Goal: Task Accomplishment & Management: Use online tool/utility

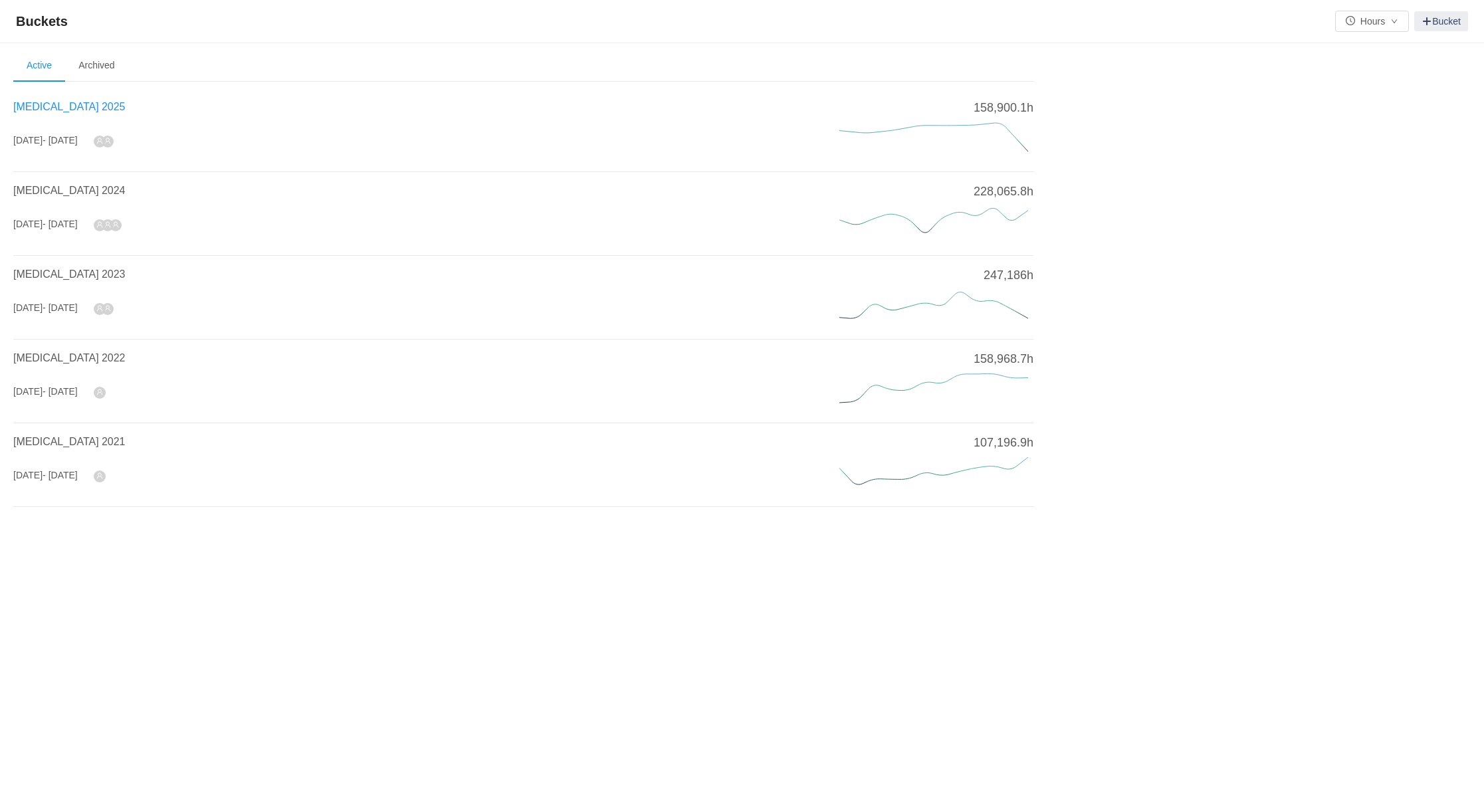
click at [50, 106] on span "[MEDICAL_DATA] 2025" at bounding box center [69, 106] width 112 height 12
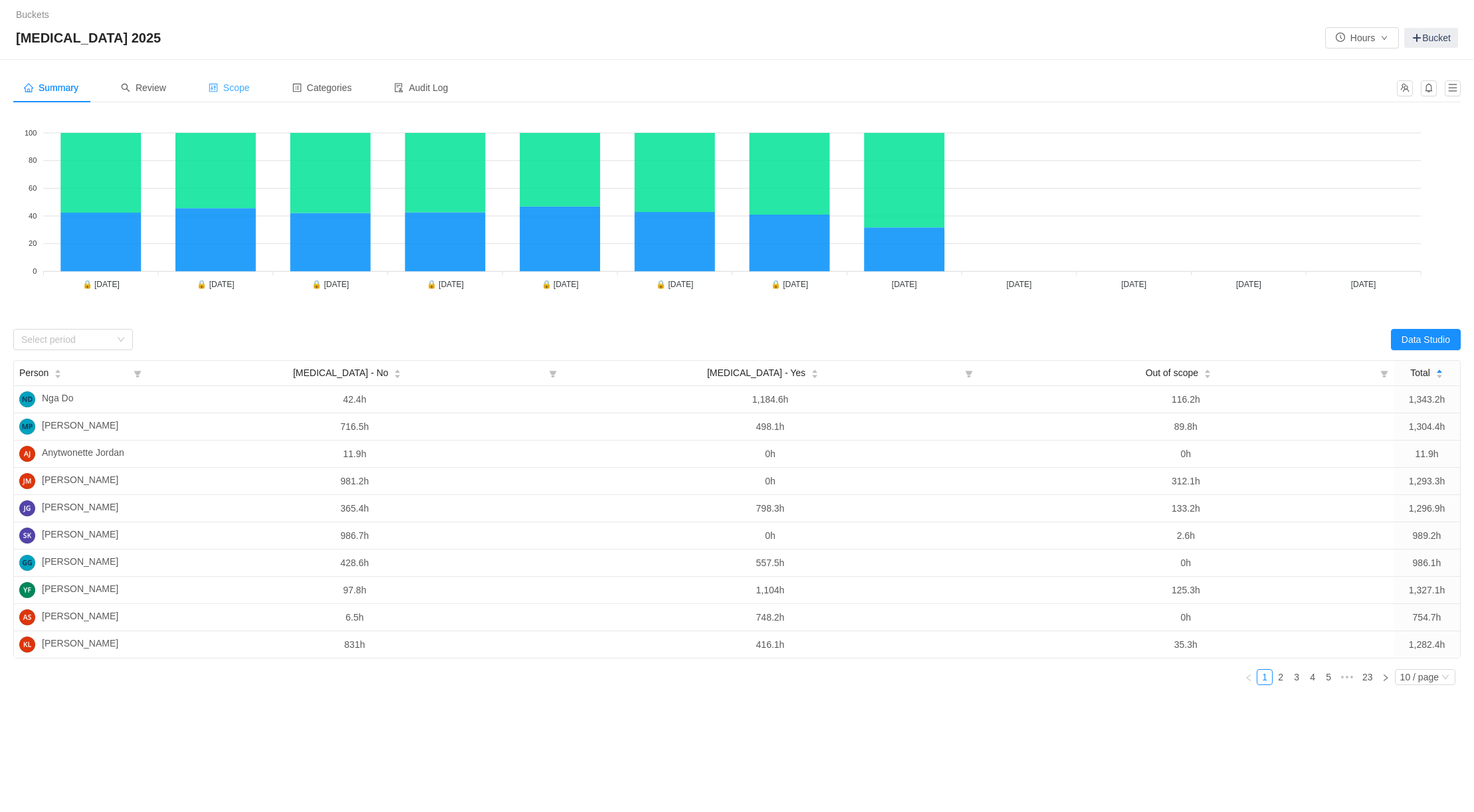
click at [232, 82] on span "Scope" at bounding box center [229, 88] width 41 height 11
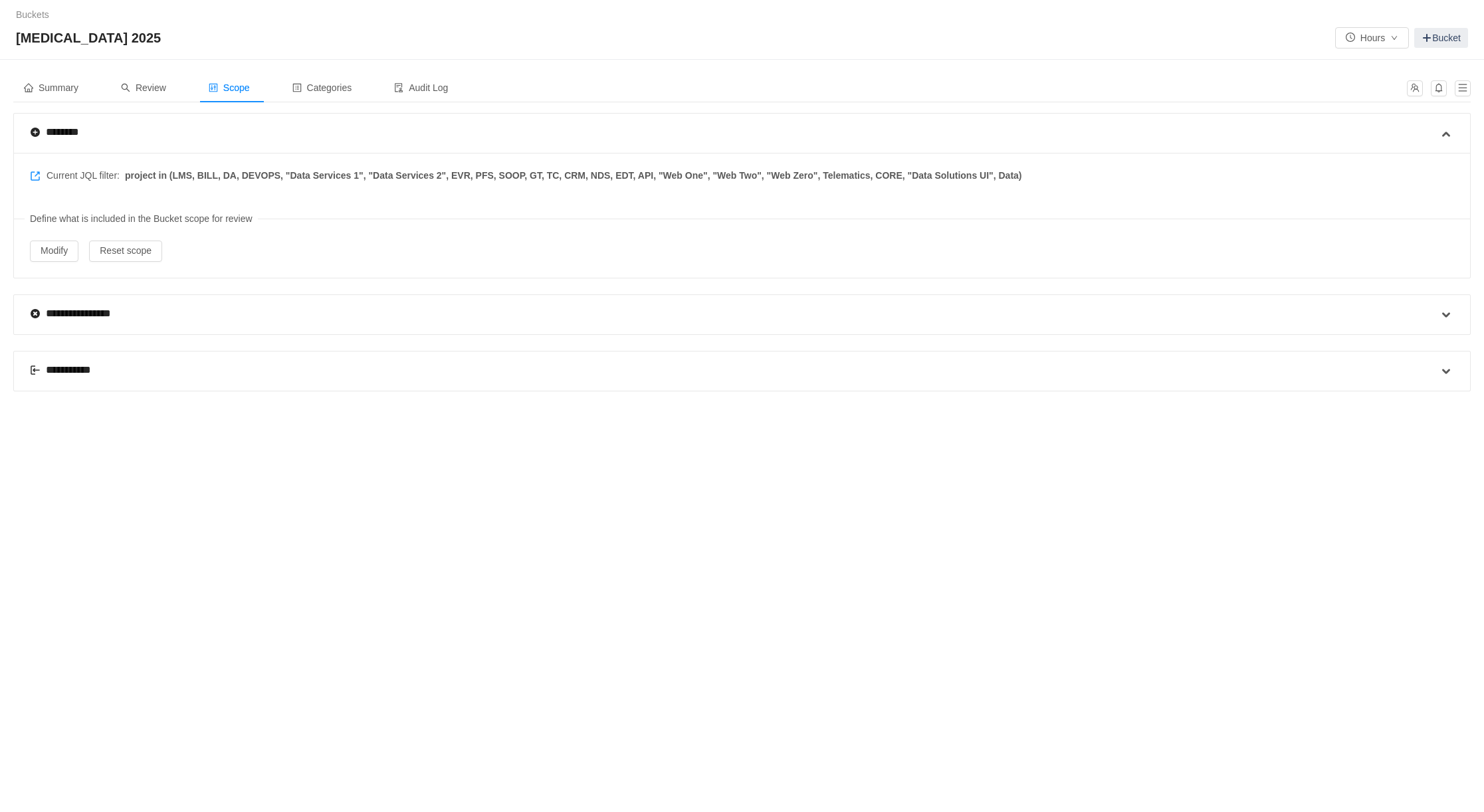
click at [70, 367] on div "**********" at bounding box center [65, 370] width 72 height 16
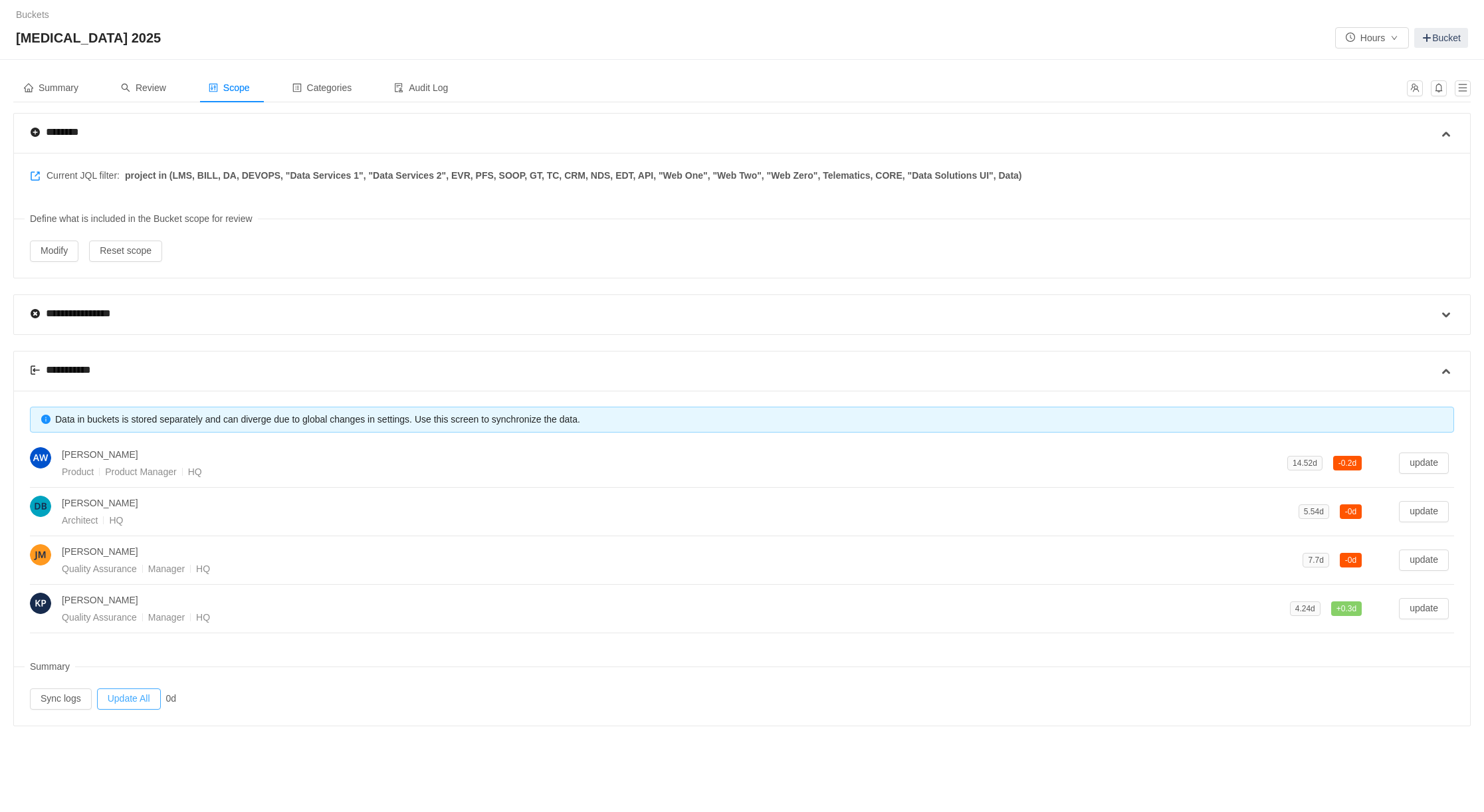
click at [125, 697] on button "Update All" at bounding box center [129, 699] width 64 height 21
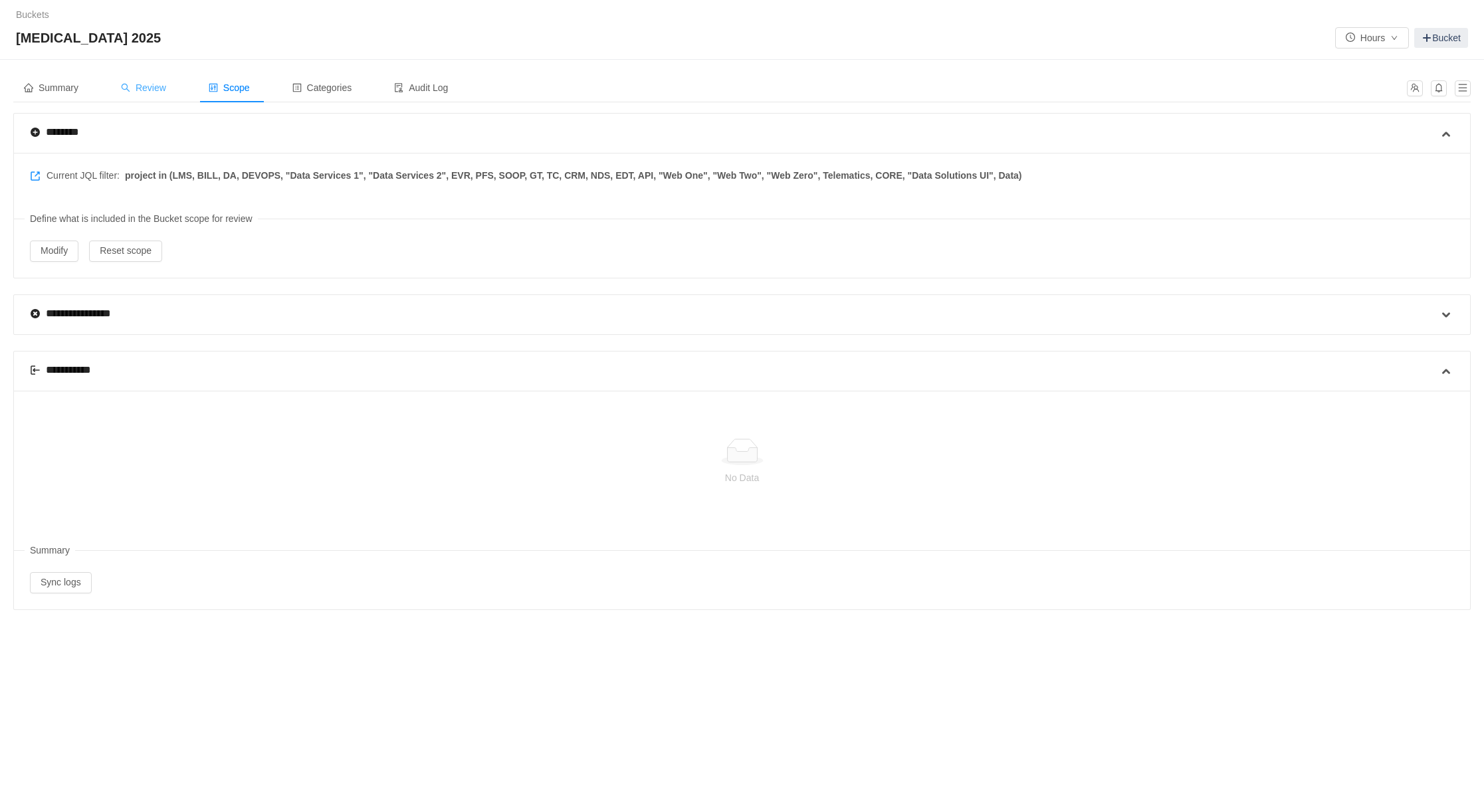
click at [153, 89] on span "Review" at bounding box center [143, 88] width 45 height 11
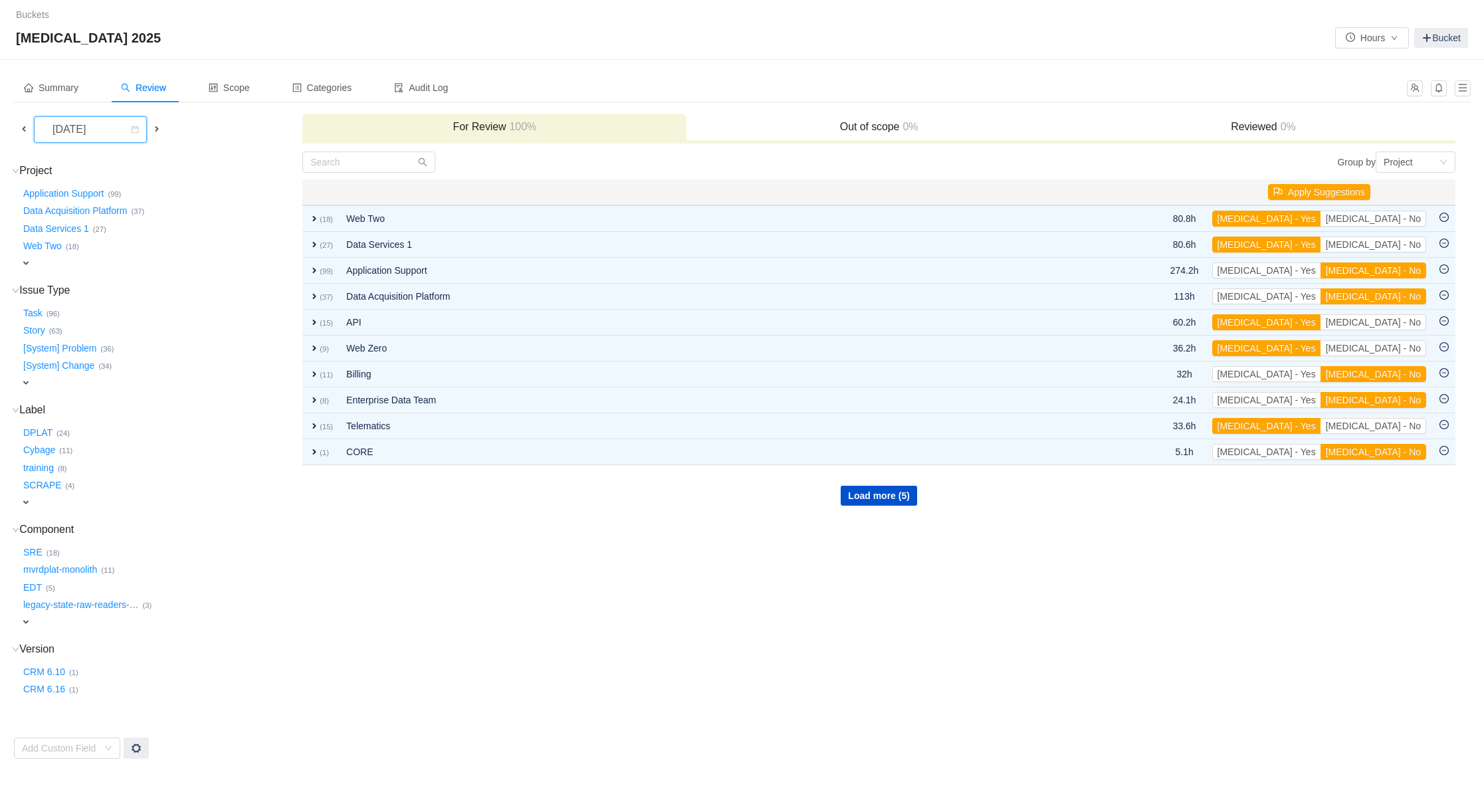
click at [99, 136] on div "[DATE]" at bounding box center [70, 130] width 57 height 25
click at [87, 281] on li "[DATE]" at bounding box center [98, 284] width 128 height 21
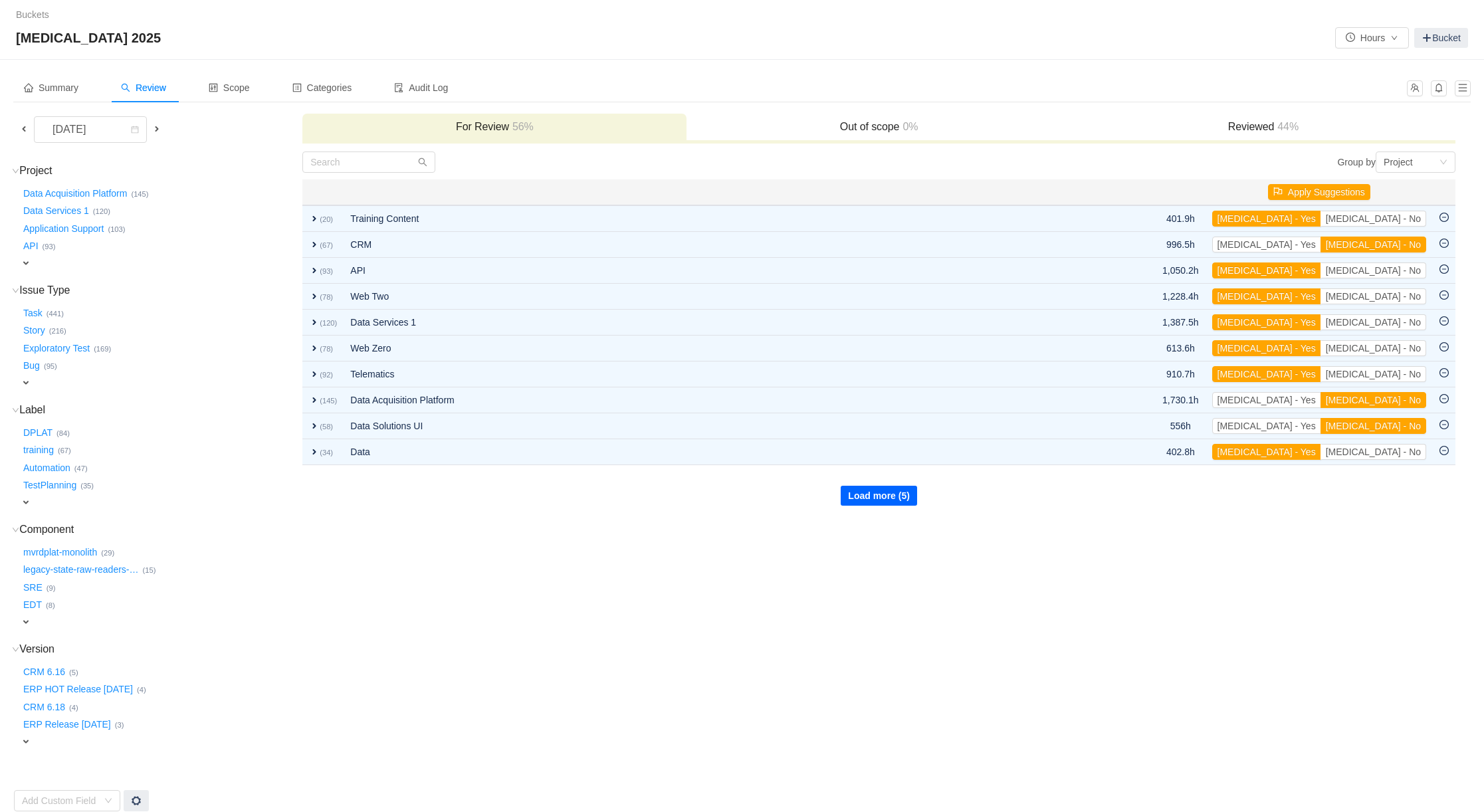
click at [870, 493] on button "Load more (5)" at bounding box center [879, 495] width 76 height 20
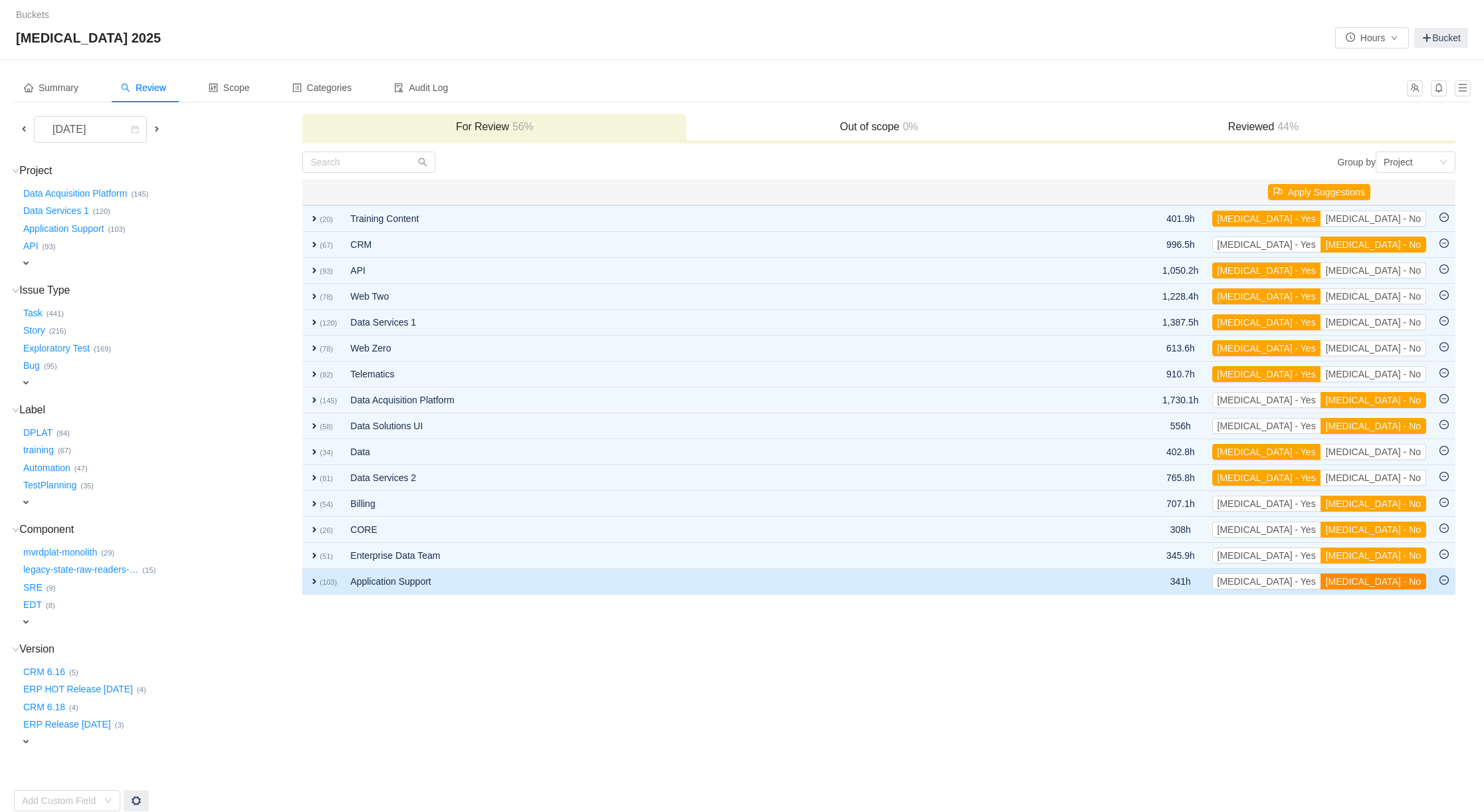
click at [1399, 580] on button "[MEDICAL_DATA] - No" at bounding box center [1373, 581] width 106 height 16
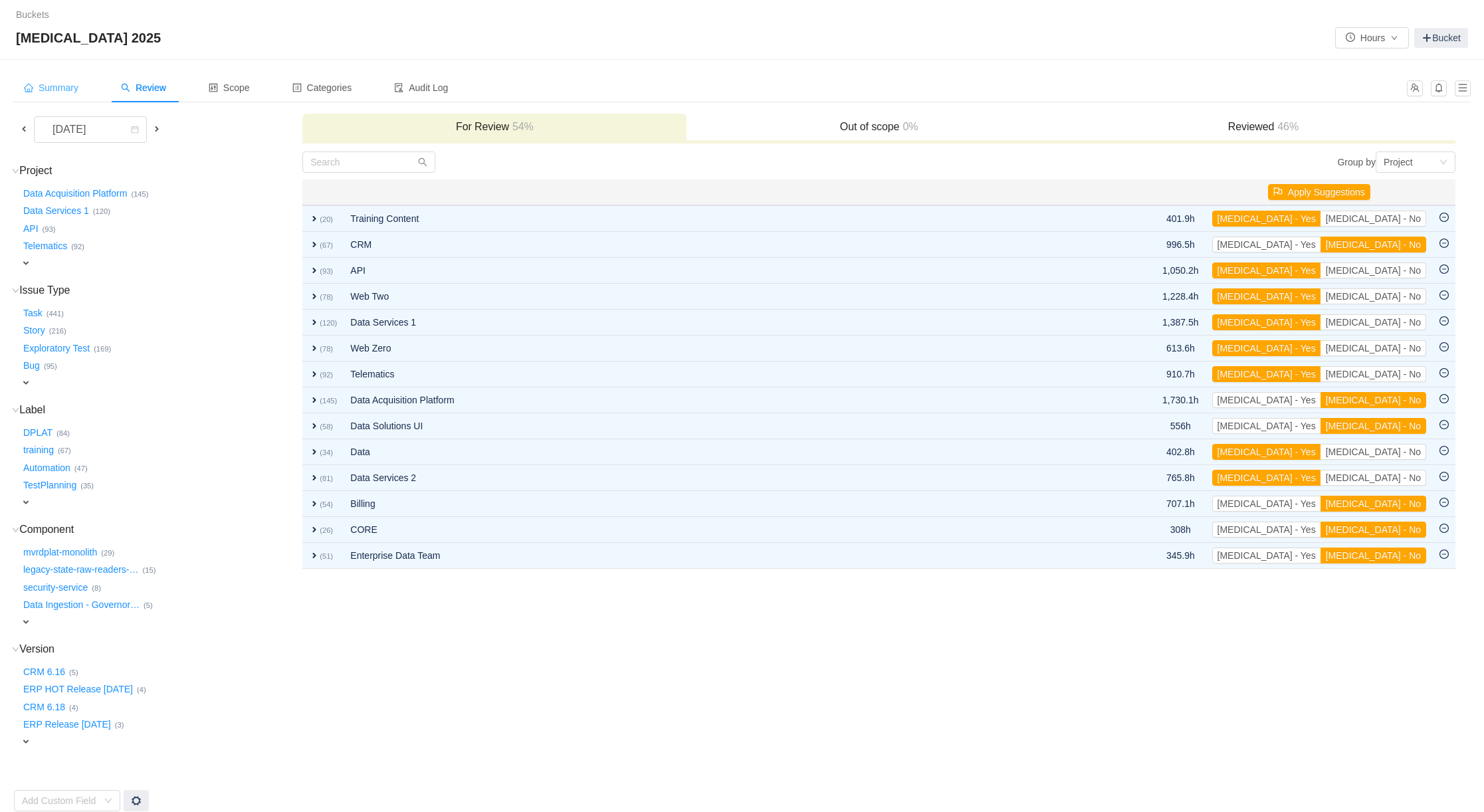
click at [65, 78] on div "Summary" at bounding box center [50, 88] width 76 height 30
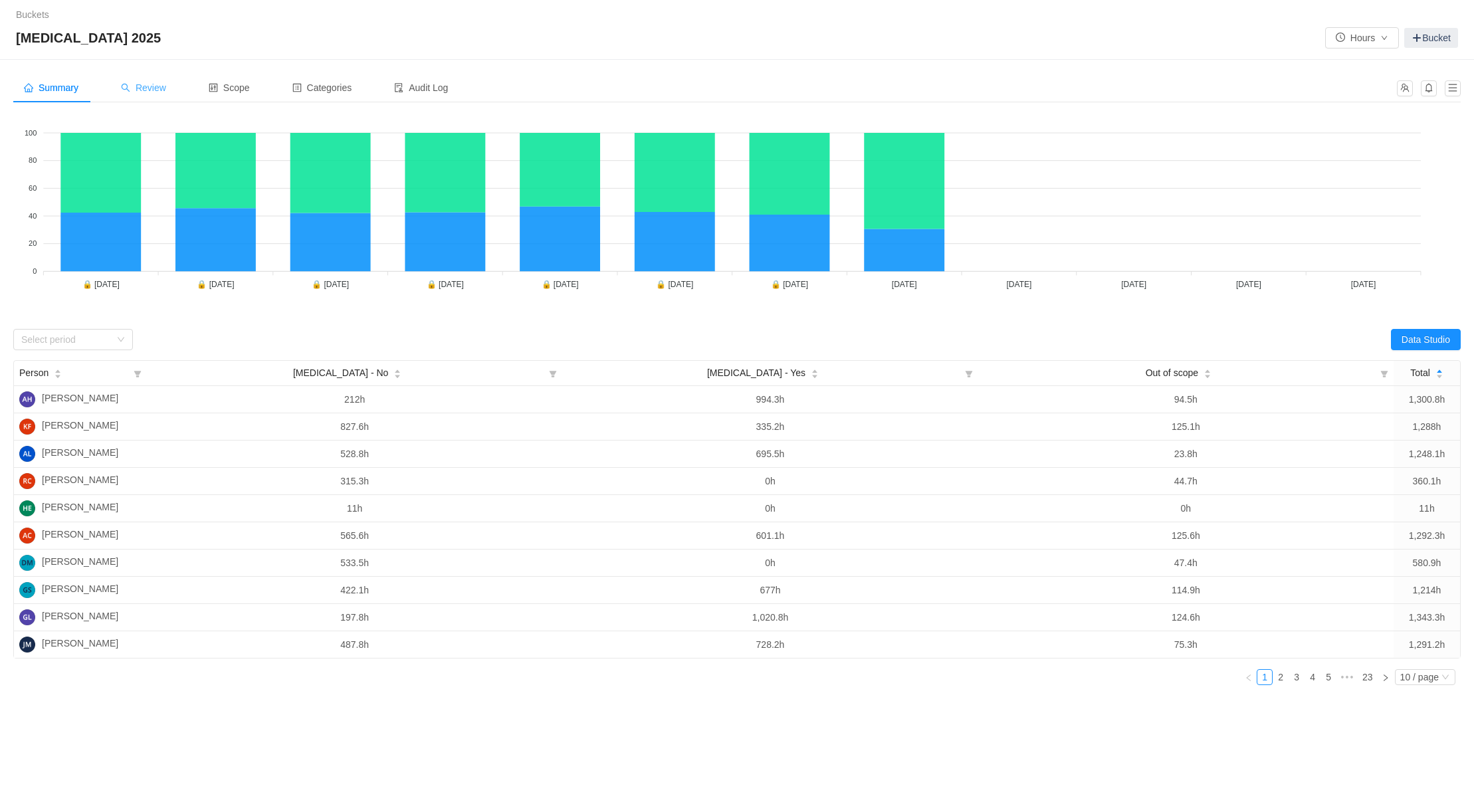
click at [163, 85] on span "Review" at bounding box center [143, 88] width 45 height 11
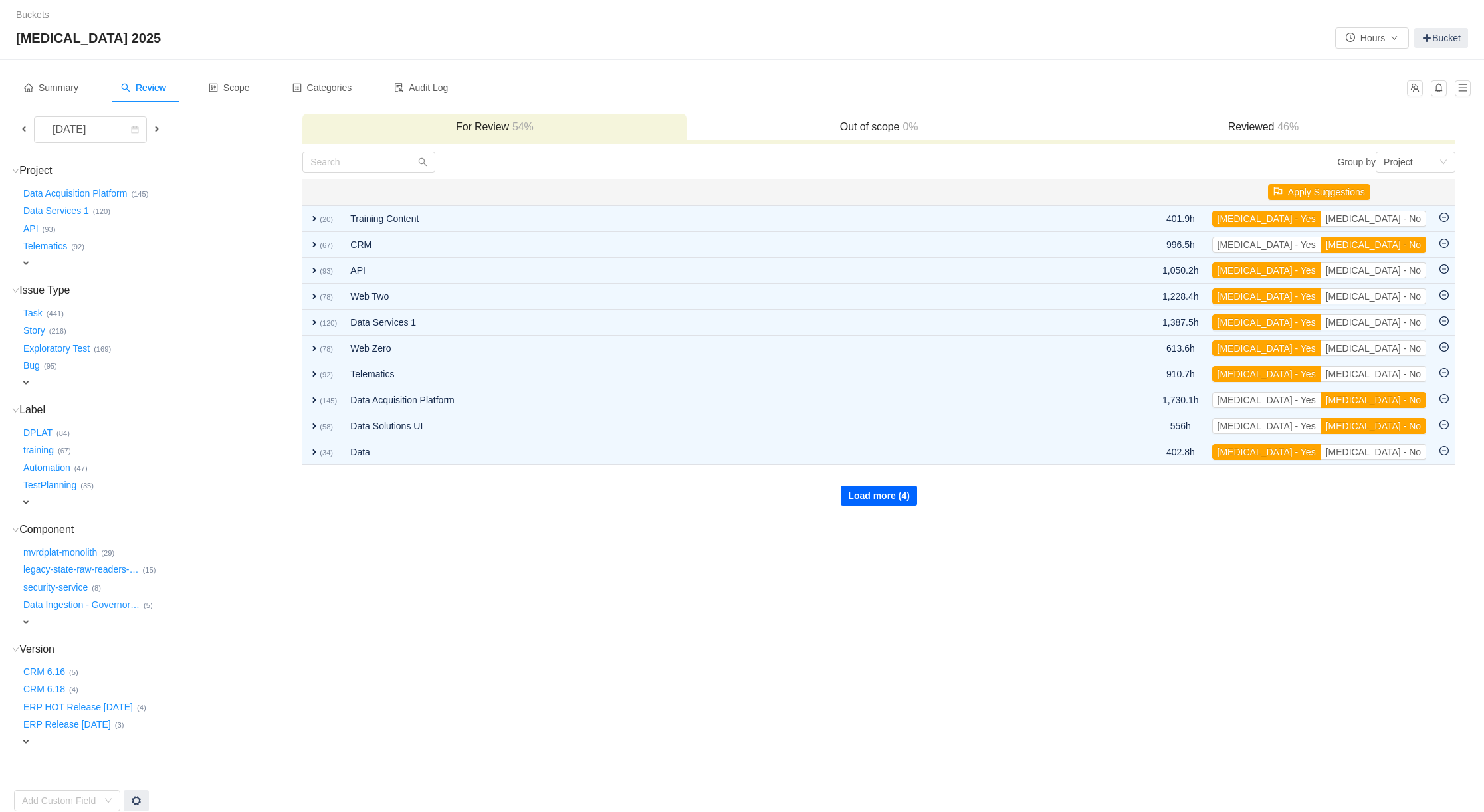
click at [880, 486] on button "Load more (4)" at bounding box center [879, 495] width 76 height 20
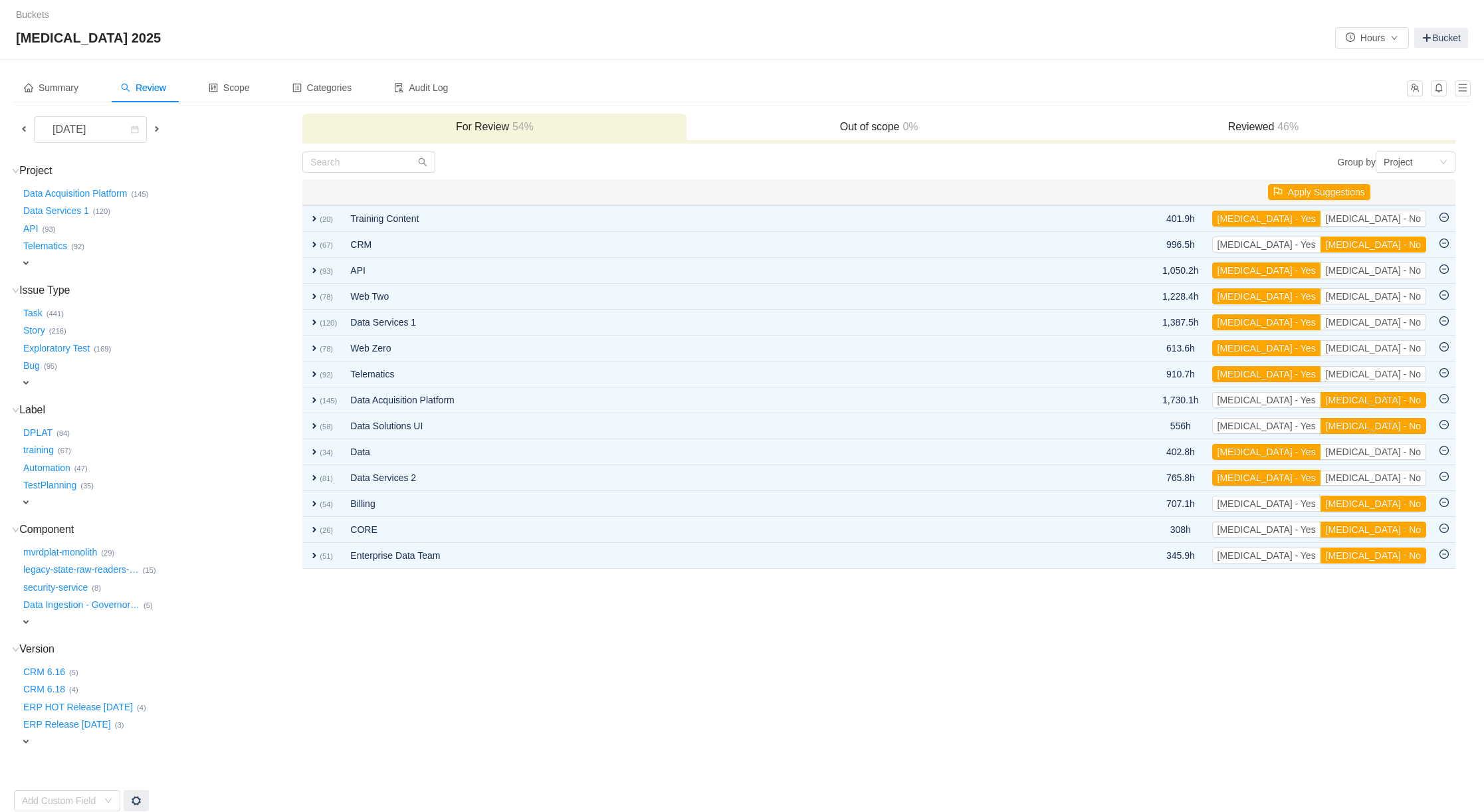
click at [324, 656] on td "Group by Project You will see tickets here after they were marked as out of sco…" at bounding box center [878, 481] width 1155 height 661
click at [246, 84] on span "Scope" at bounding box center [229, 88] width 41 height 11
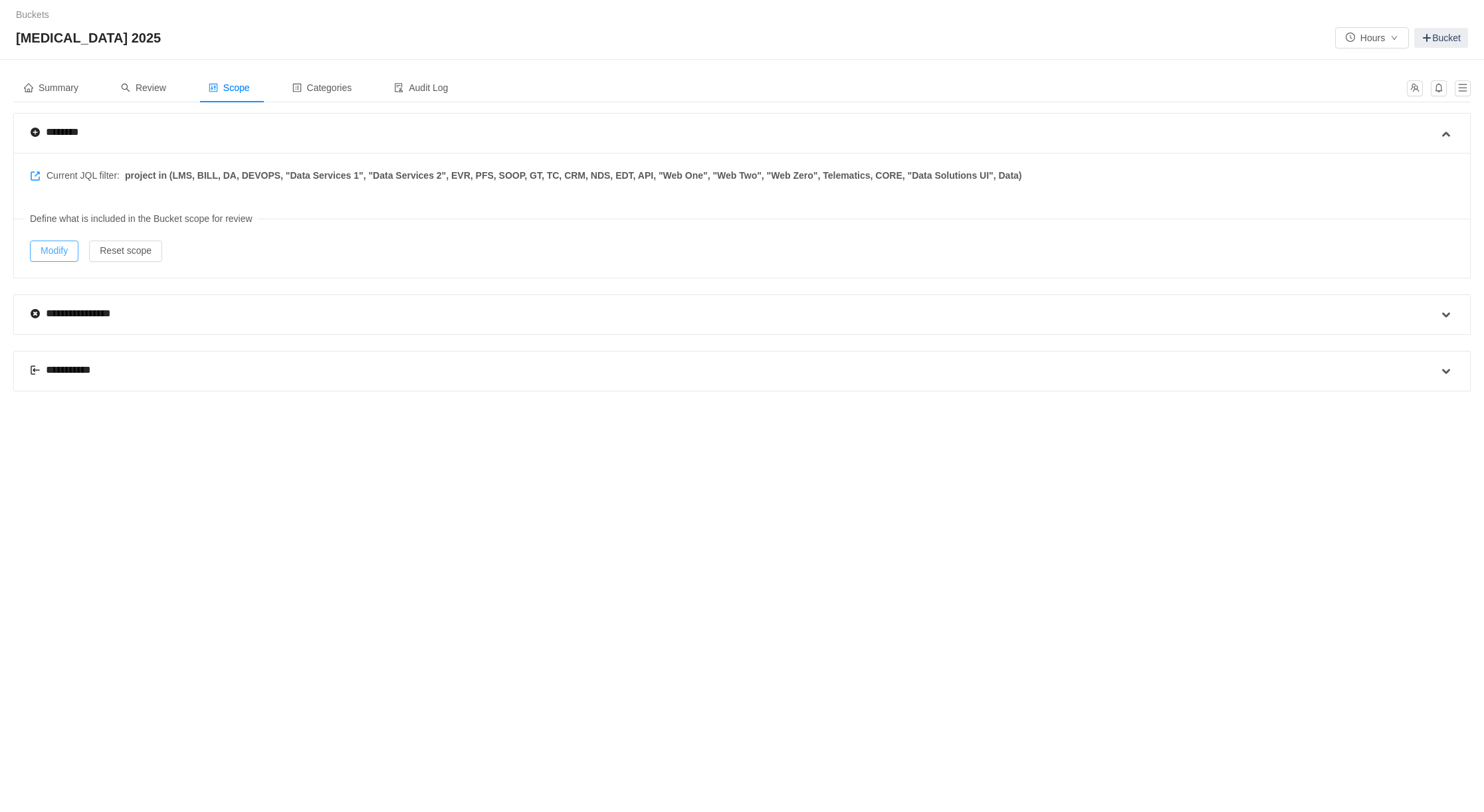
click at [56, 248] on button "Modify" at bounding box center [54, 251] width 48 height 21
click at [155, 91] on span "Review" at bounding box center [143, 88] width 45 height 11
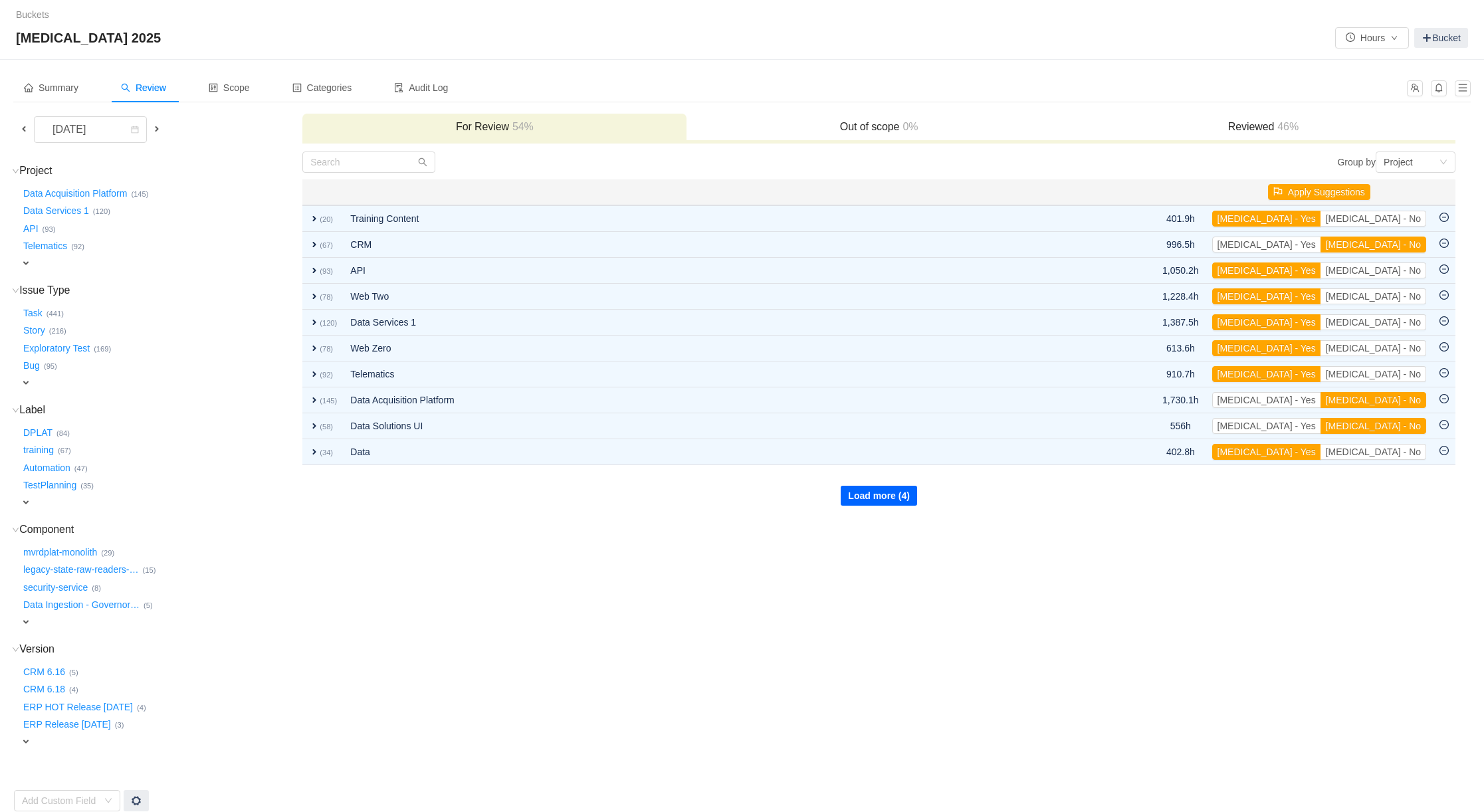
click at [873, 492] on button "Load more (4)" at bounding box center [879, 495] width 76 height 20
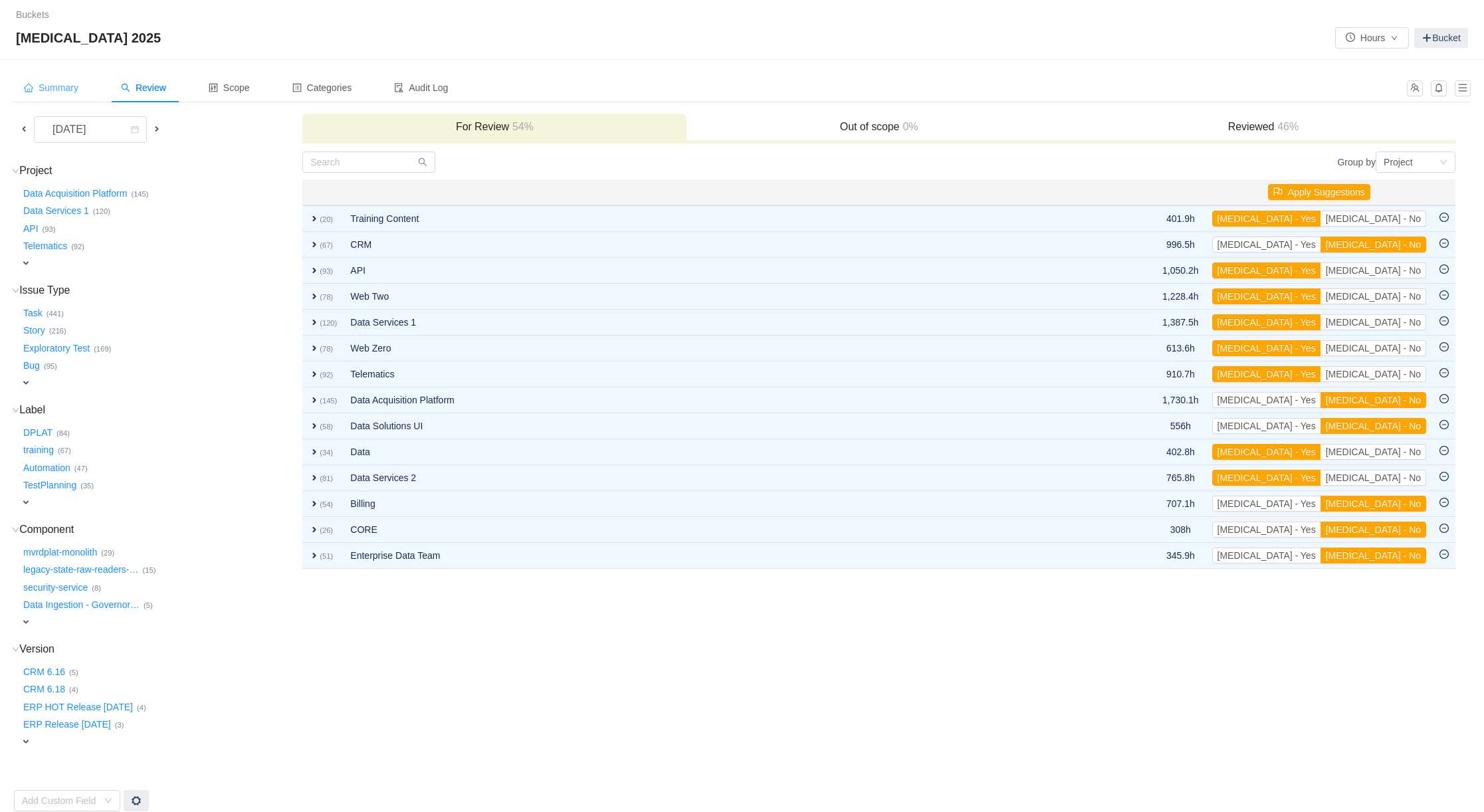
click at [52, 89] on span "Summary" at bounding box center [51, 88] width 55 height 11
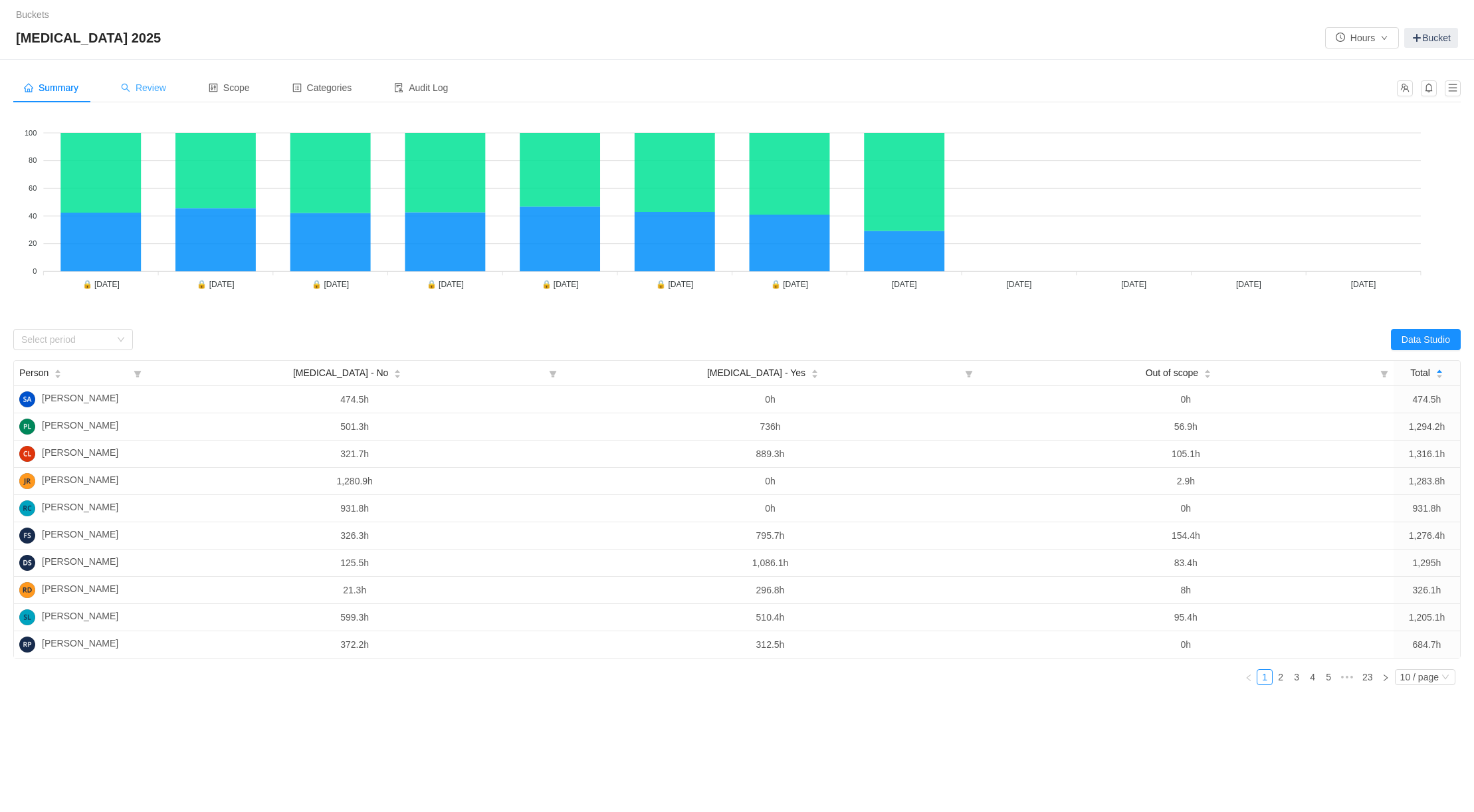
click at [162, 85] on span "Review" at bounding box center [143, 88] width 45 height 11
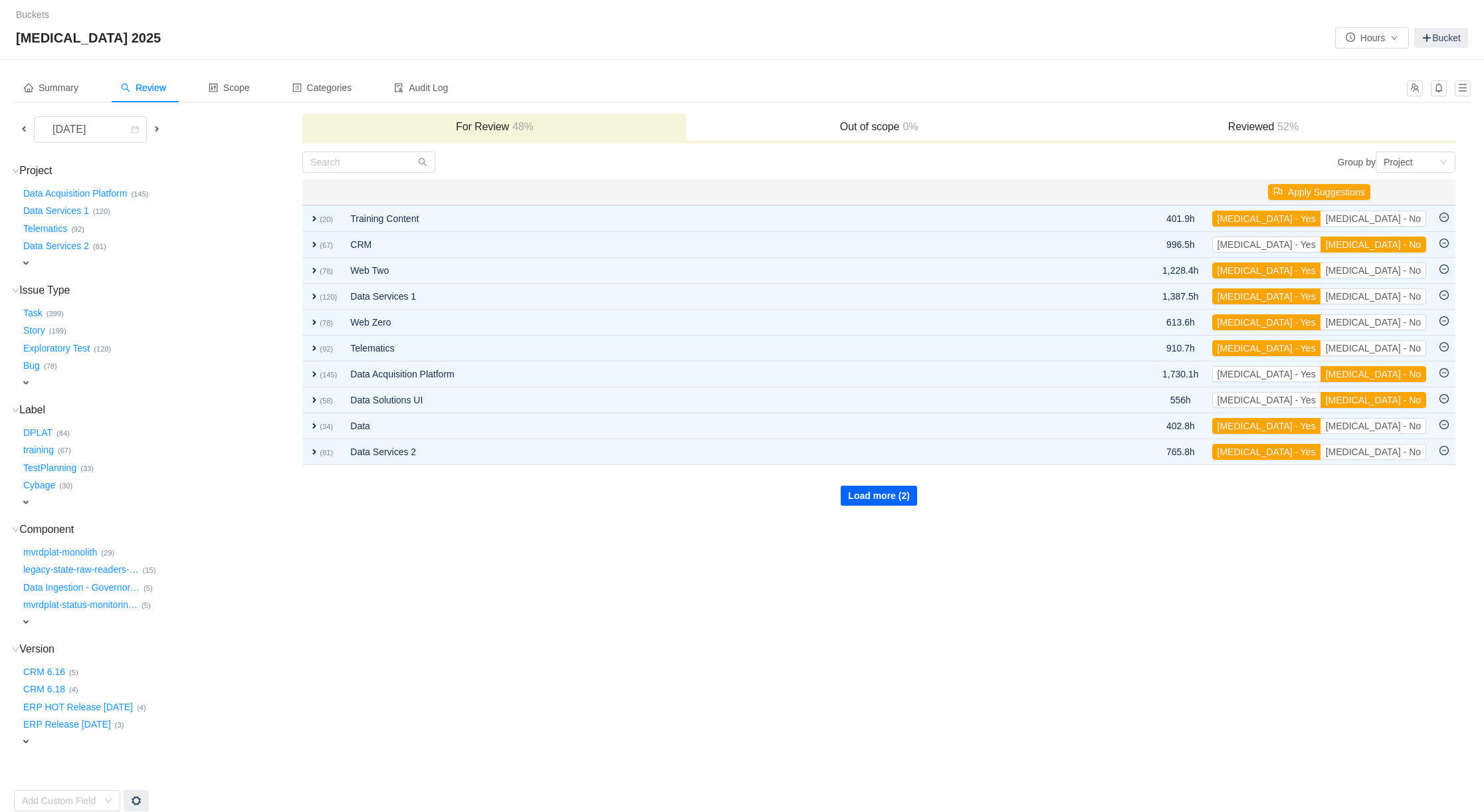
click at [872, 492] on button "Load more (2)" at bounding box center [879, 495] width 76 height 20
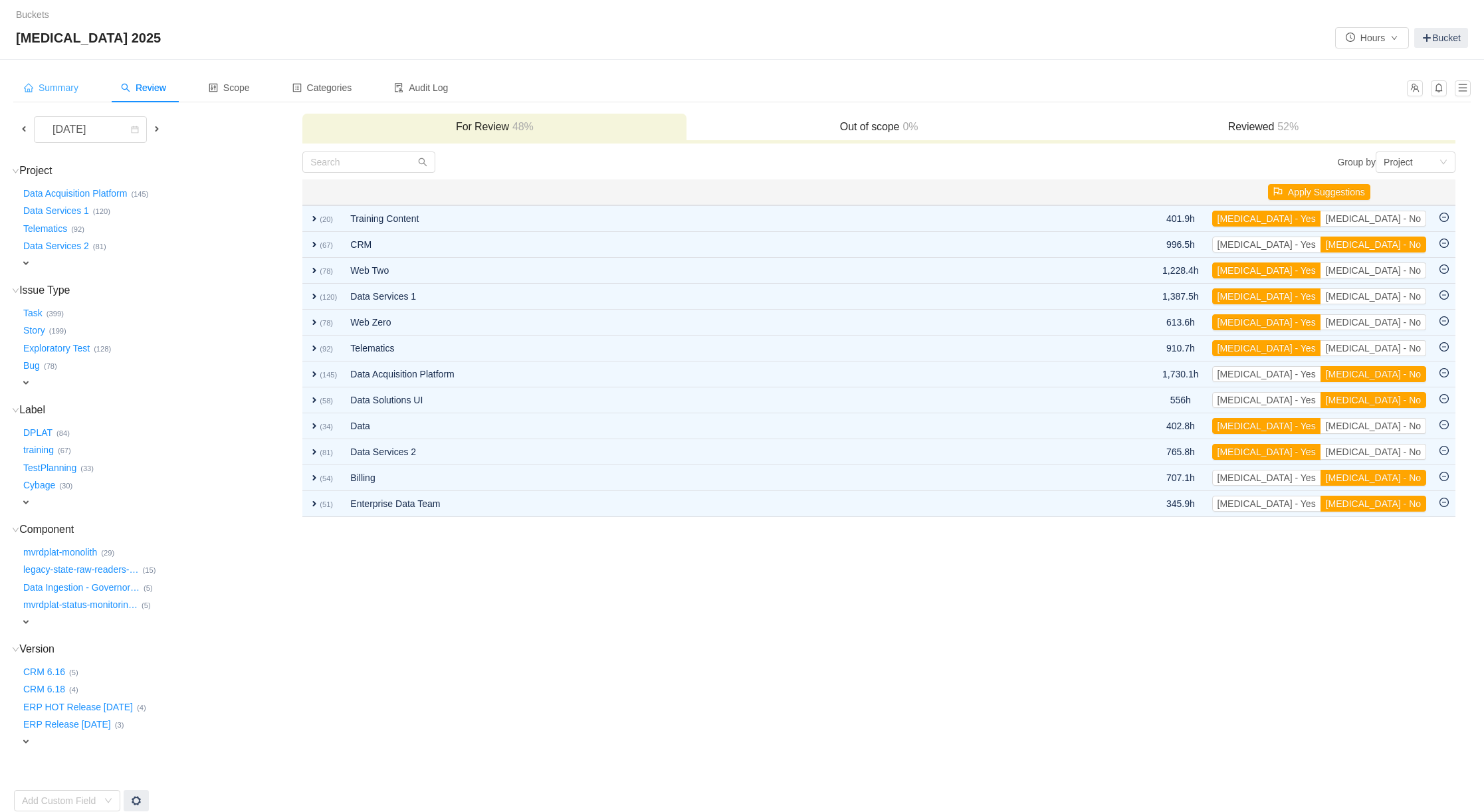
click at [65, 85] on span "Summary" at bounding box center [51, 88] width 55 height 11
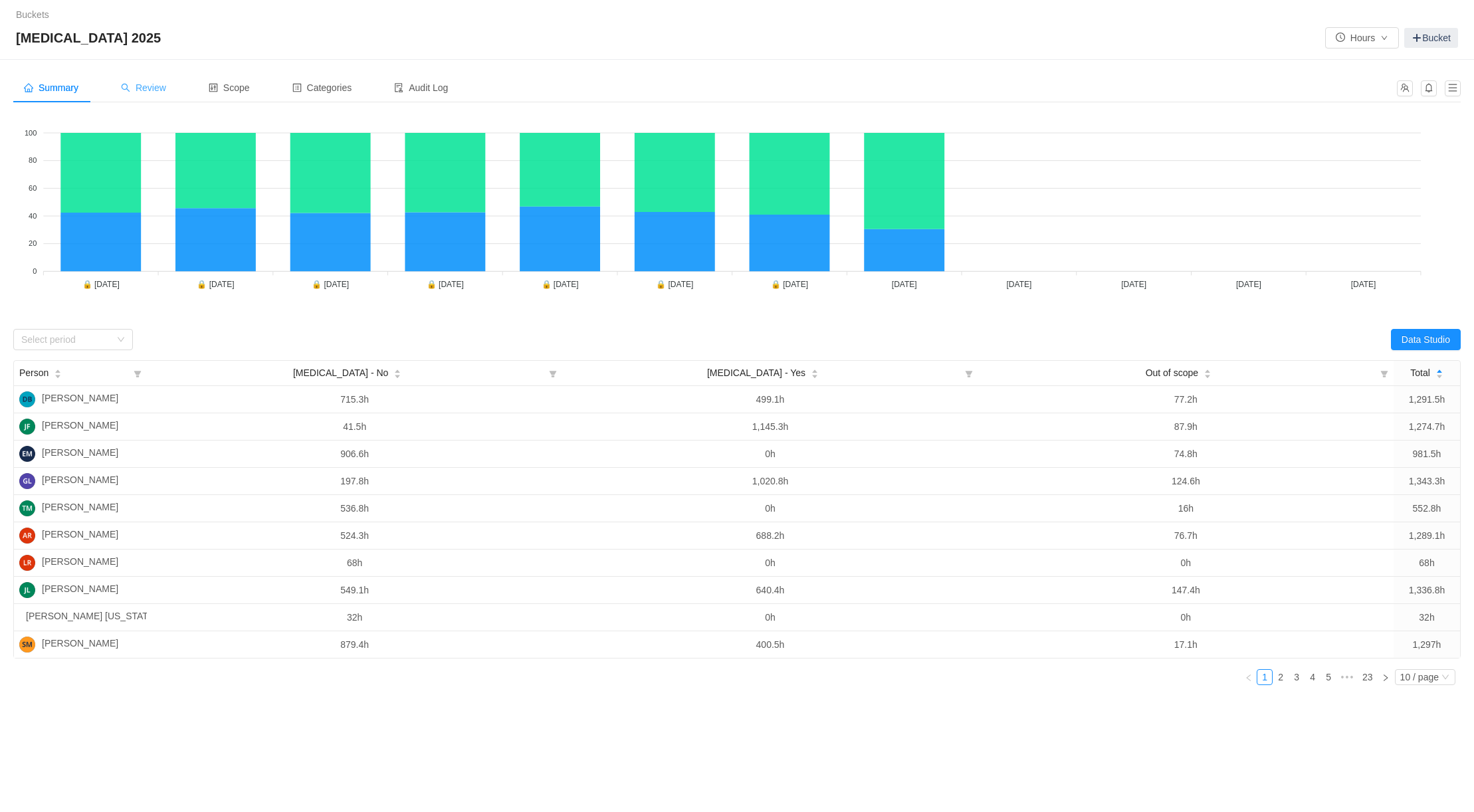
click at [149, 85] on span "Review" at bounding box center [143, 88] width 45 height 11
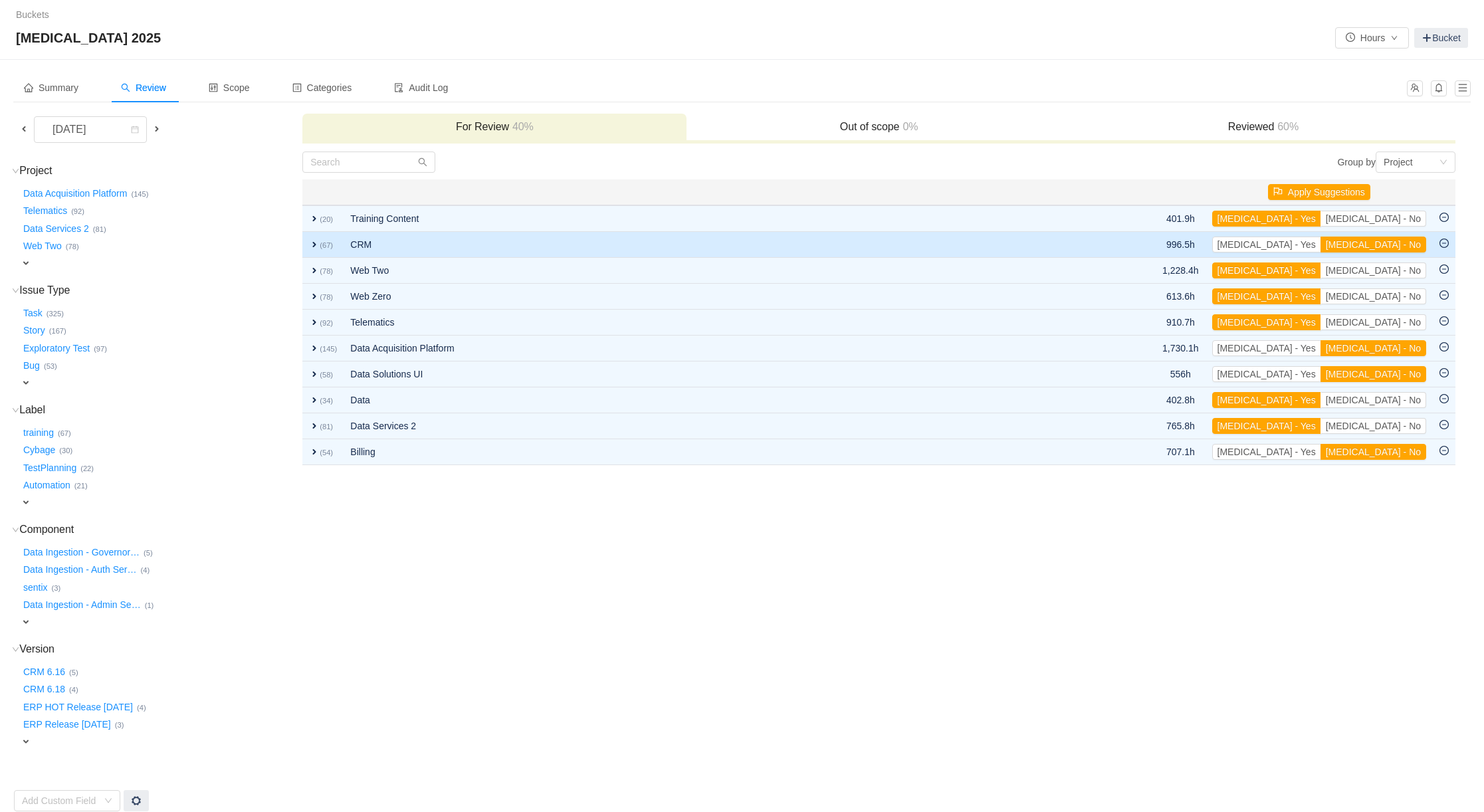
click at [316, 244] on span "expand" at bounding box center [314, 245] width 11 height 11
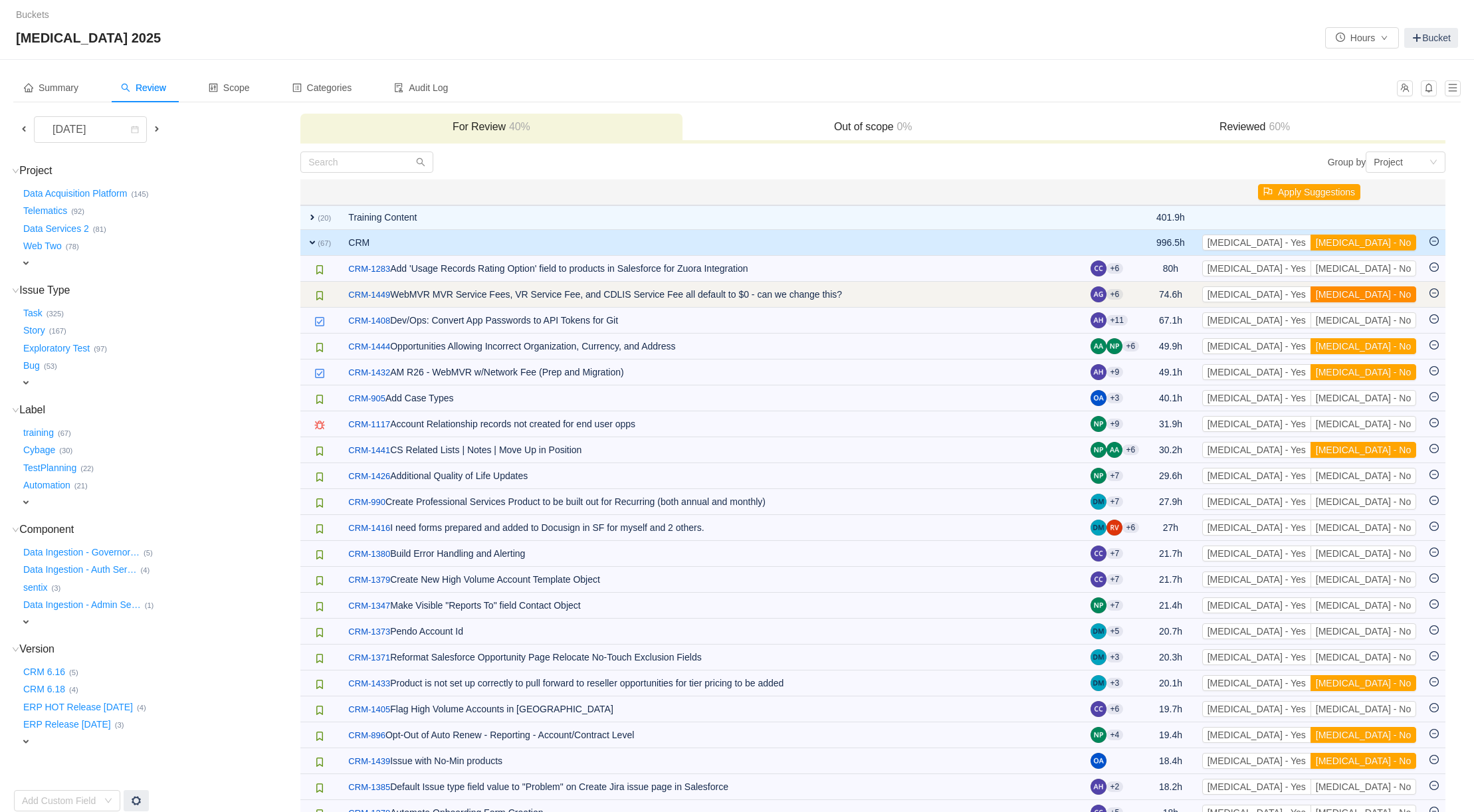
click at [1379, 290] on button "[MEDICAL_DATA] - No" at bounding box center [1363, 294] width 106 height 16
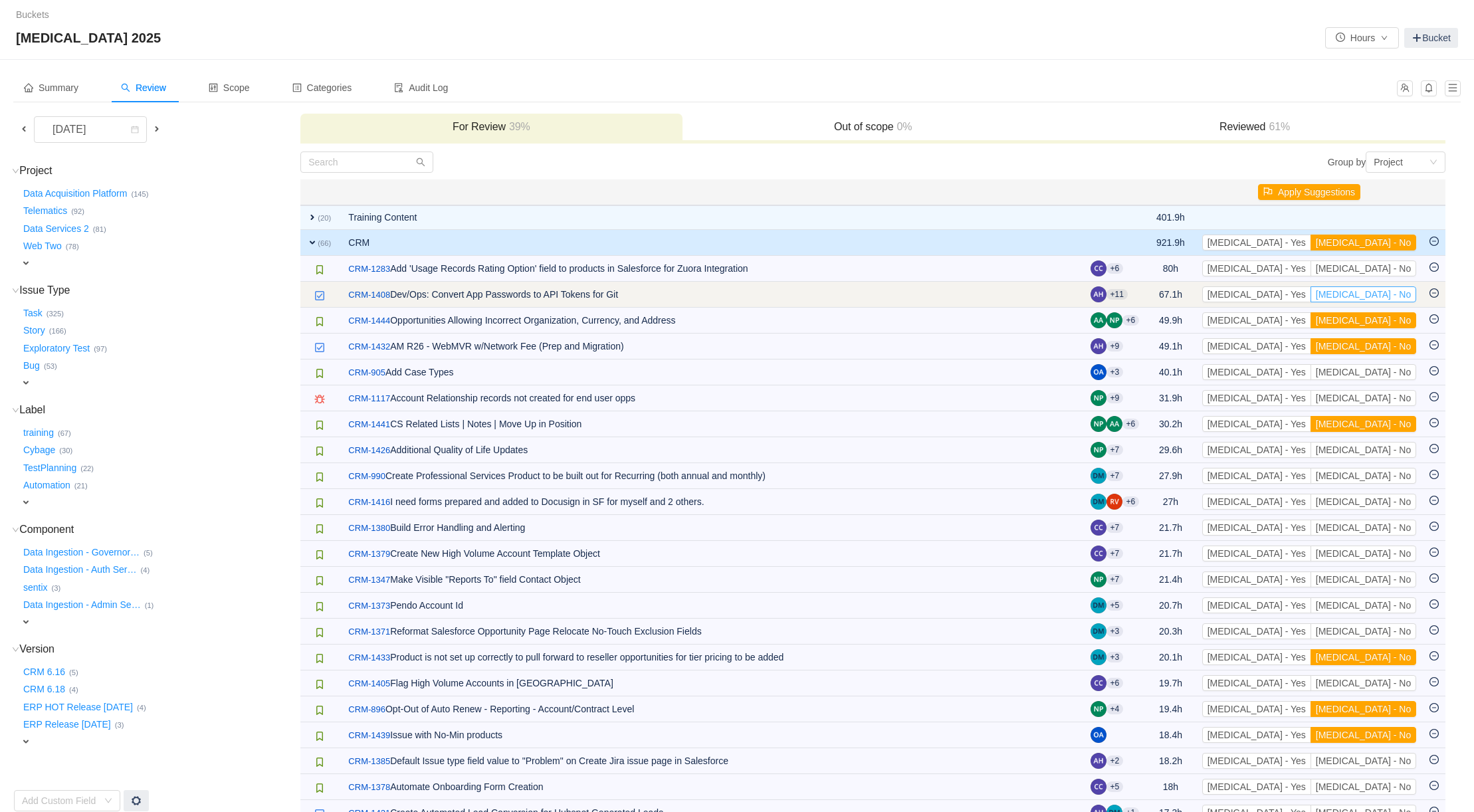
click at [1385, 295] on button "[MEDICAL_DATA] - No" at bounding box center [1363, 294] width 106 height 16
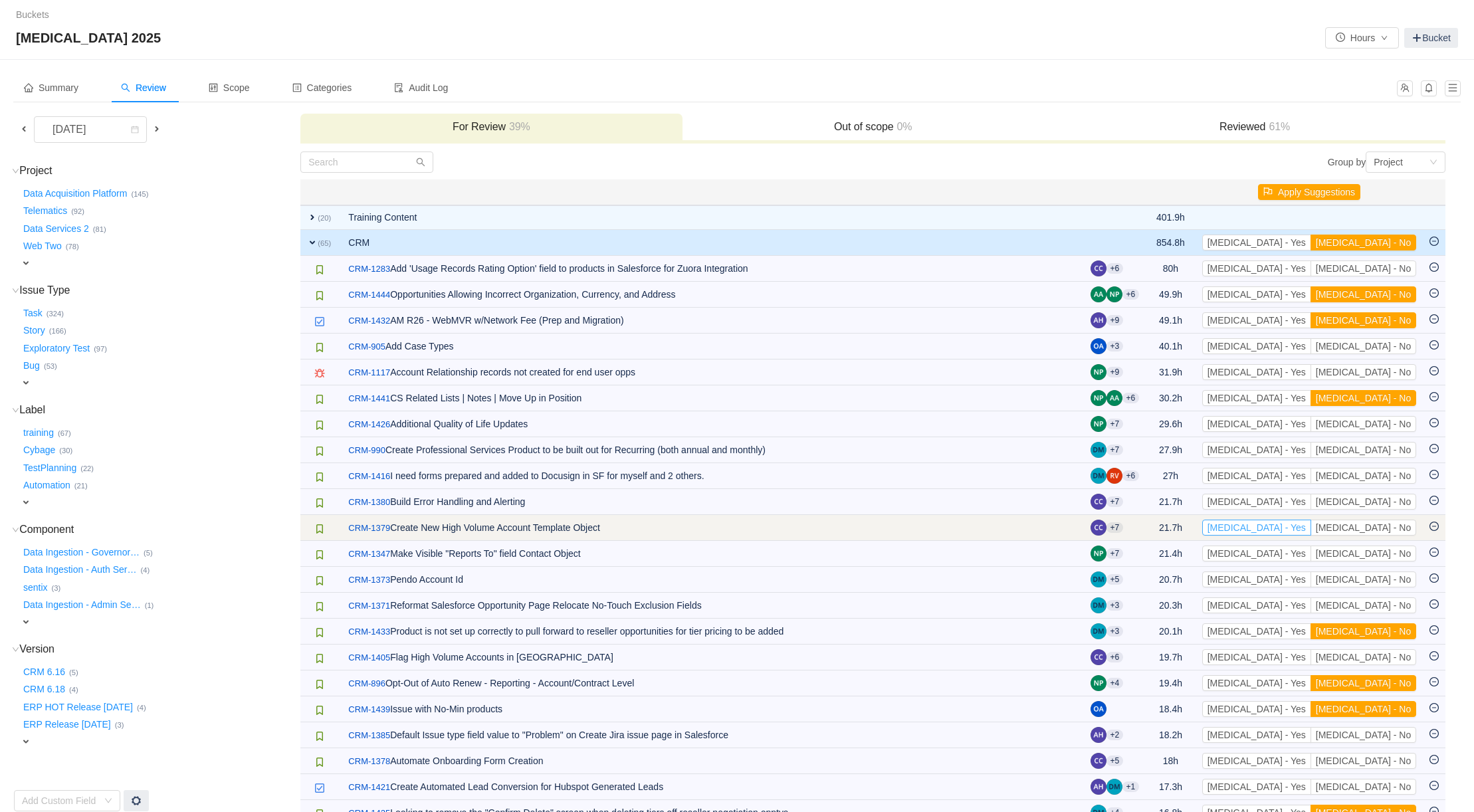
click at [1311, 528] on button "[MEDICAL_DATA] - Yes" at bounding box center [1257, 527] width 109 height 16
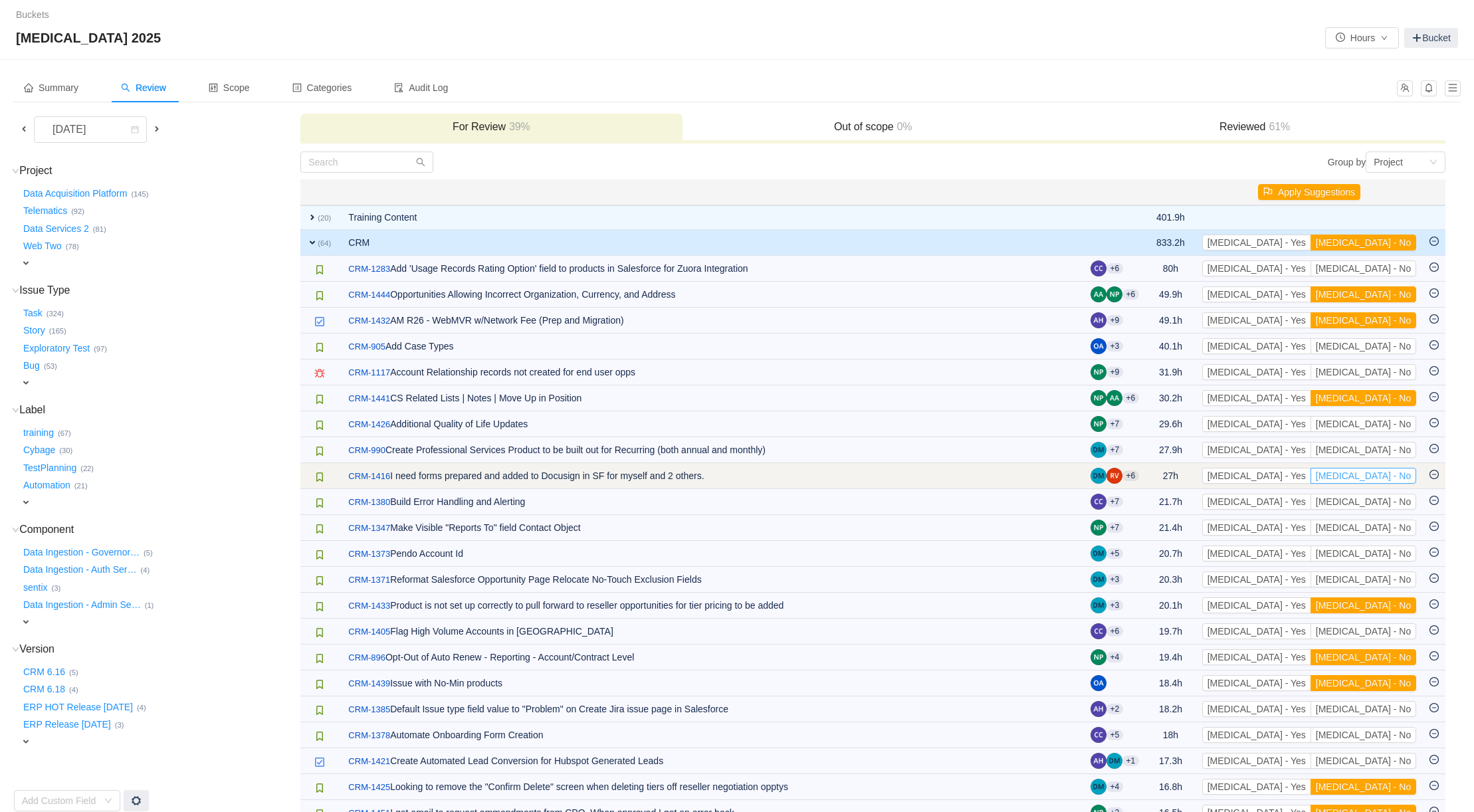
click at [1381, 477] on button "[MEDICAL_DATA] - No" at bounding box center [1363, 475] width 106 height 16
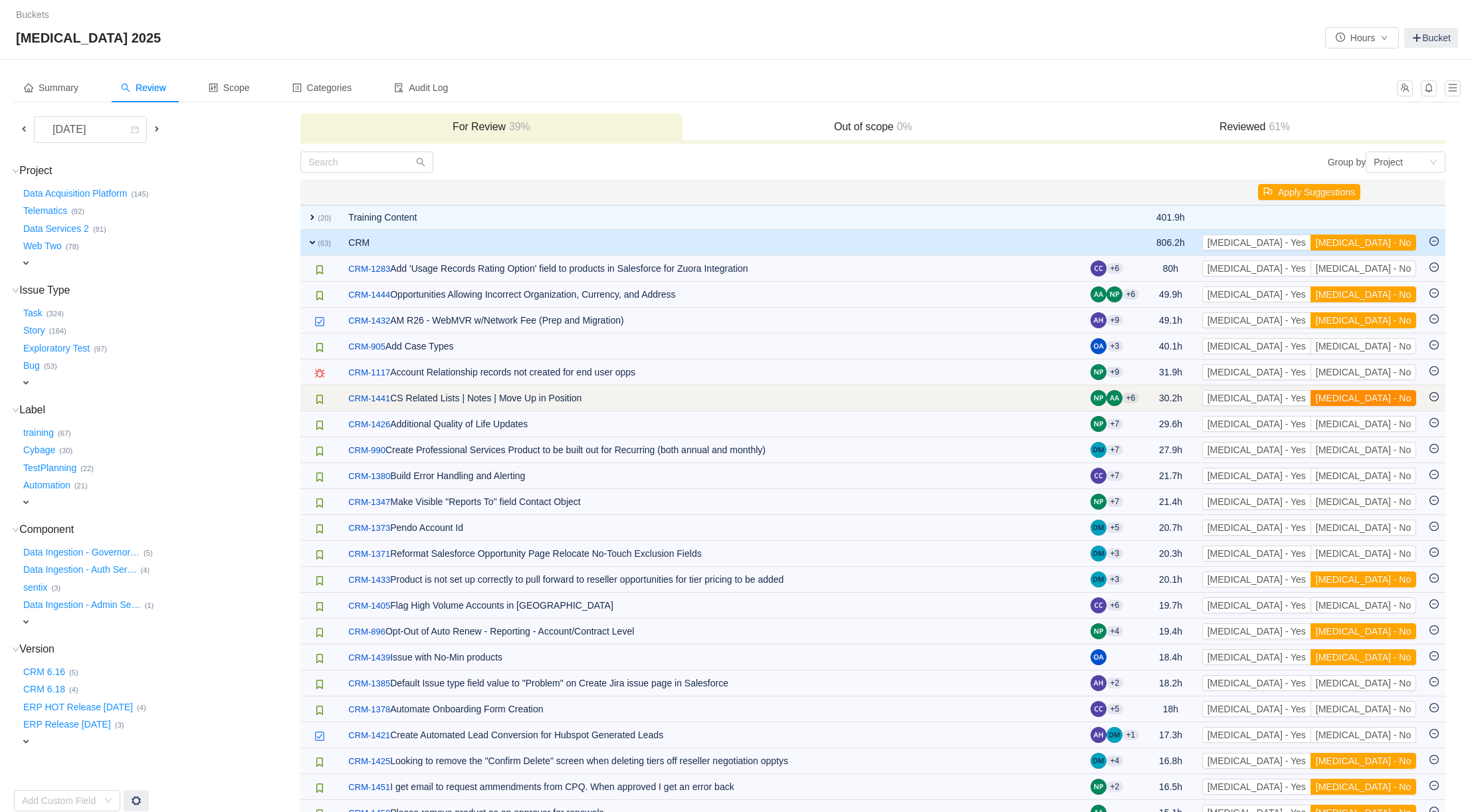
click at [1387, 395] on button "[MEDICAL_DATA] - No" at bounding box center [1363, 397] width 106 height 16
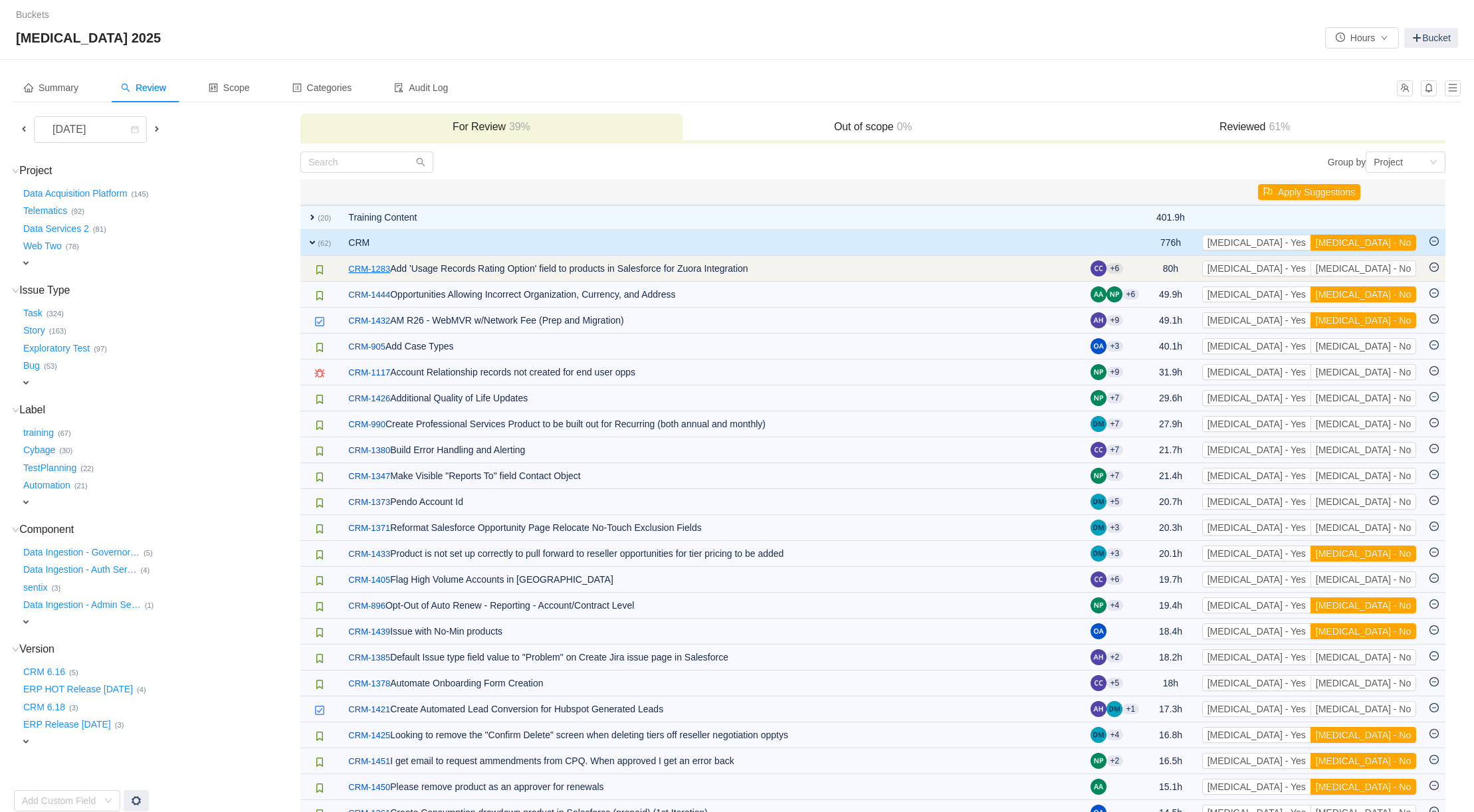
click at [365, 266] on link "CRM-1283" at bounding box center [369, 269] width 42 height 13
